Goal: Information Seeking & Learning: Learn about a topic

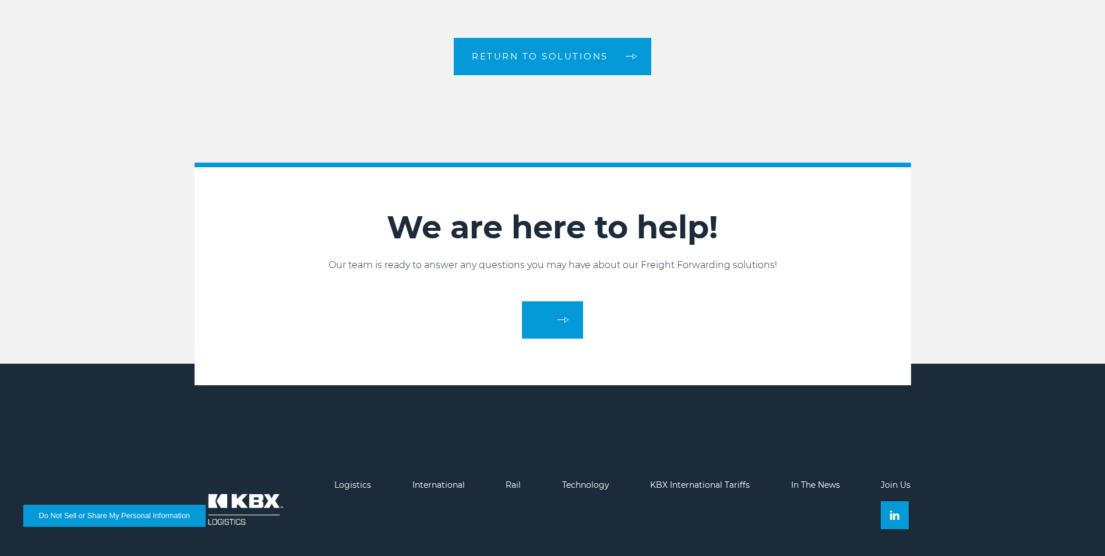
scroll to position [1964, 0]
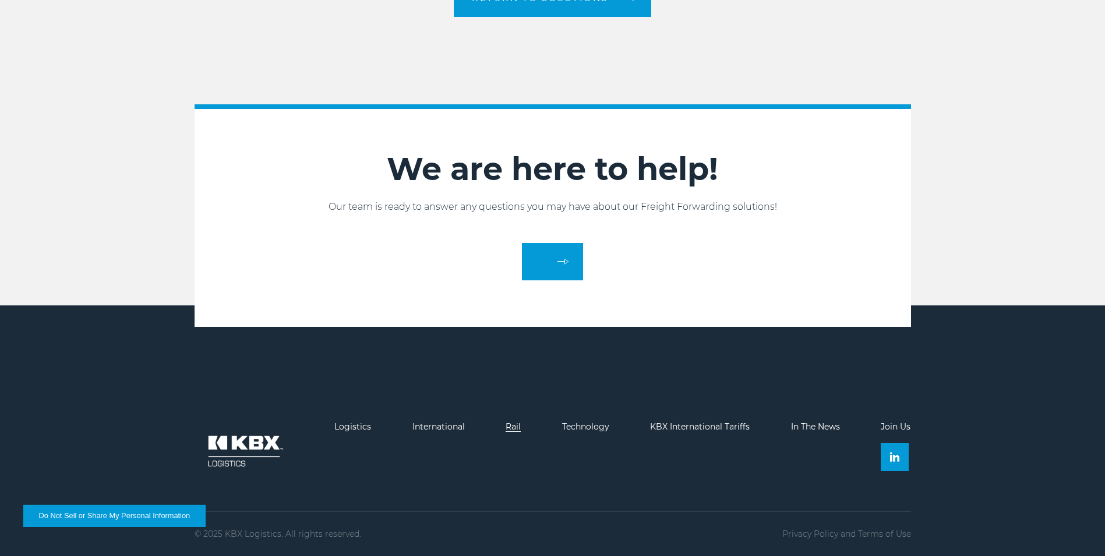
click at [517, 427] on link "Rail" at bounding box center [513, 426] width 15 height 10
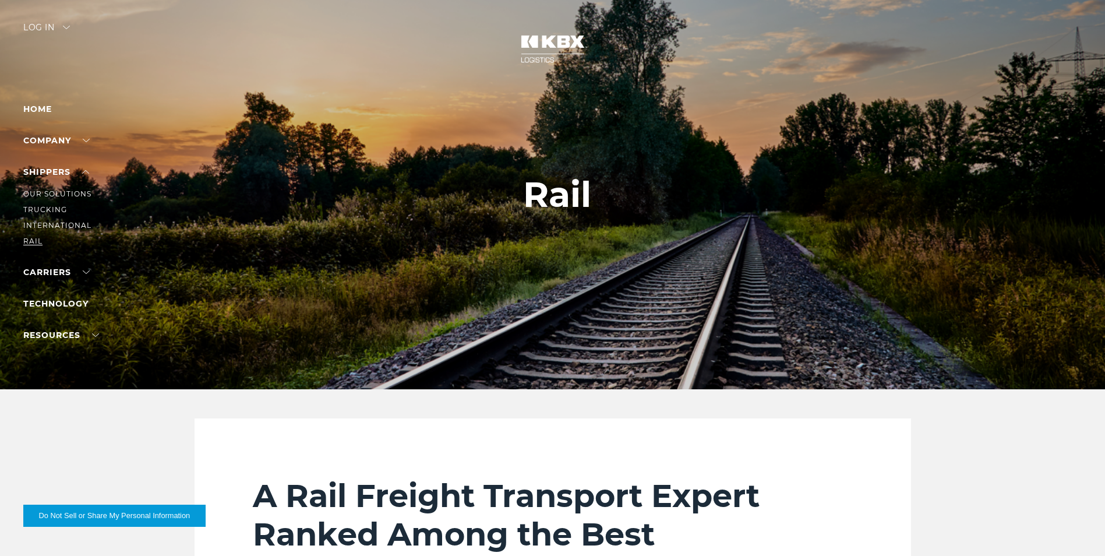
click at [40, 239] on link "RAIL" at bounding box center [32, 241] width 19 height 9
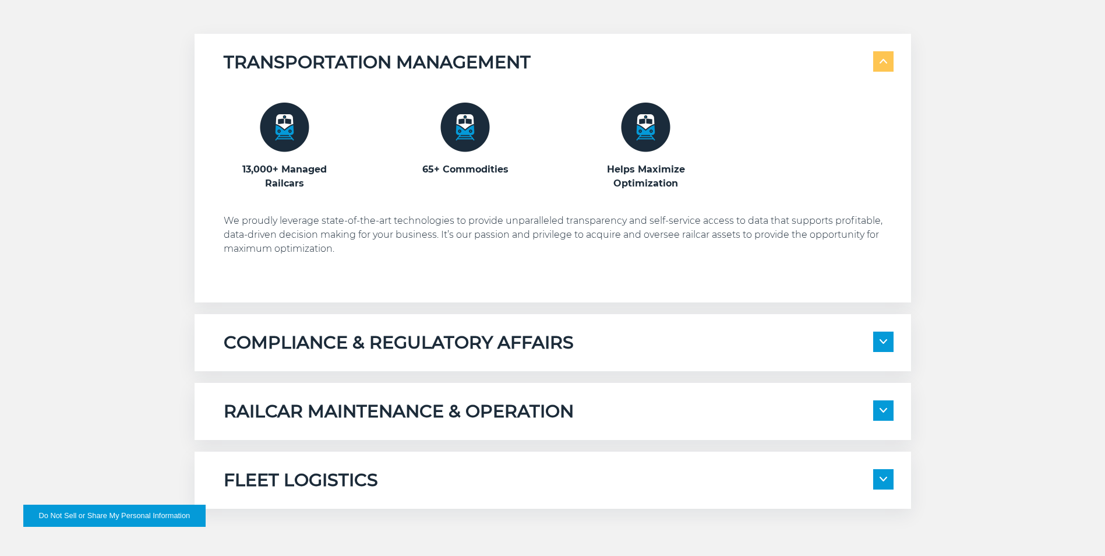
scroll to position [757, 0]
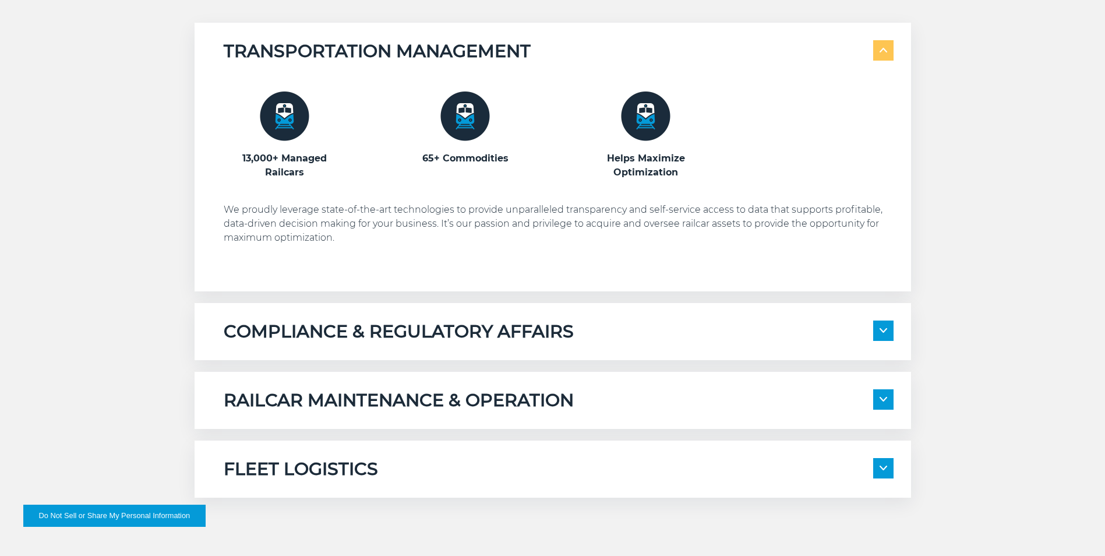
click at [885, 399] on img at bounding box center [884, 399] width 8 height 5
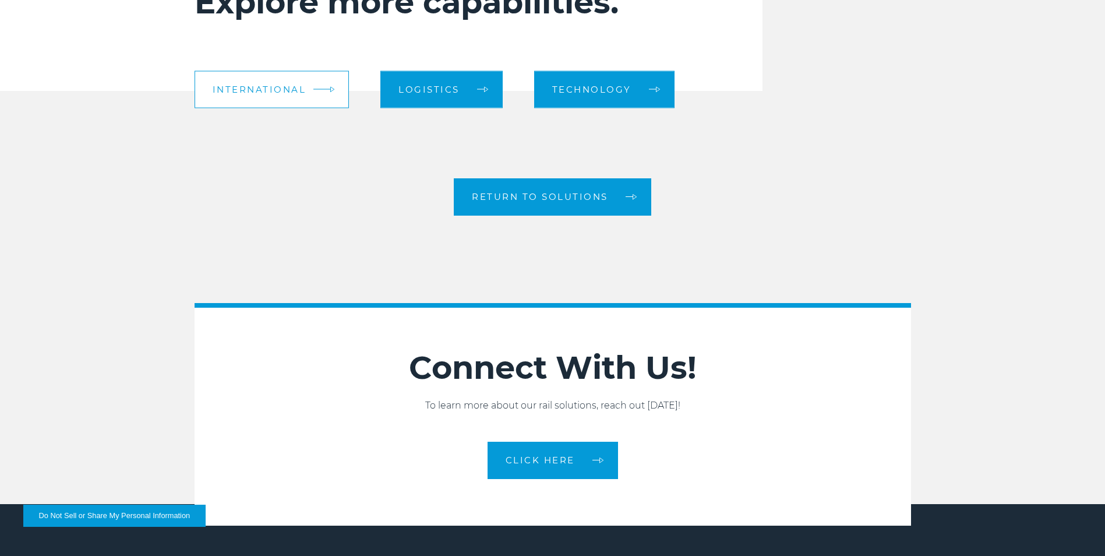
scroll to position [1981, 0]
